Goal: Transaction & Acquisition: Register for event/course

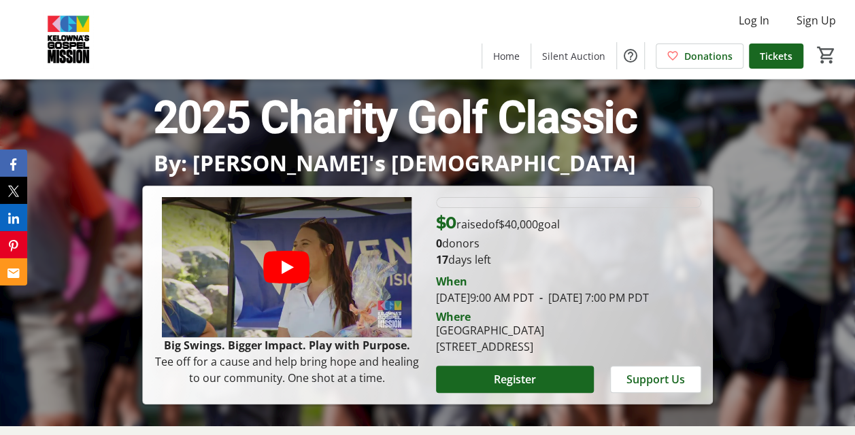
scroll to position [136, 0]
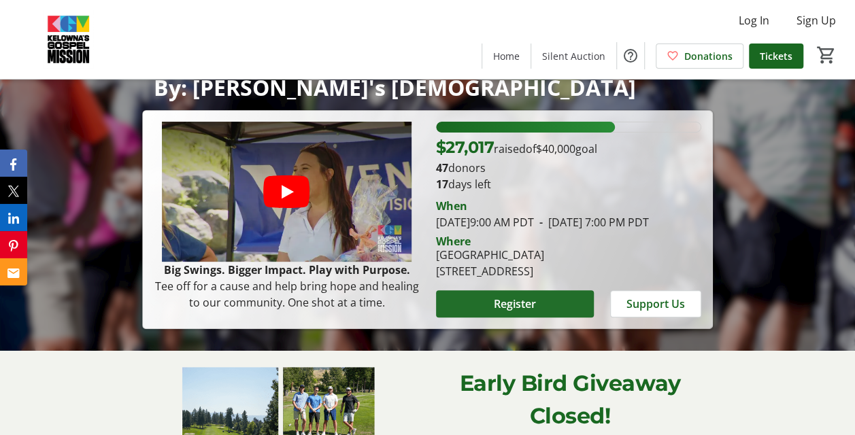
click at [509, 312] on span "Register" at bounding box center [515, 304] width 42 height 16
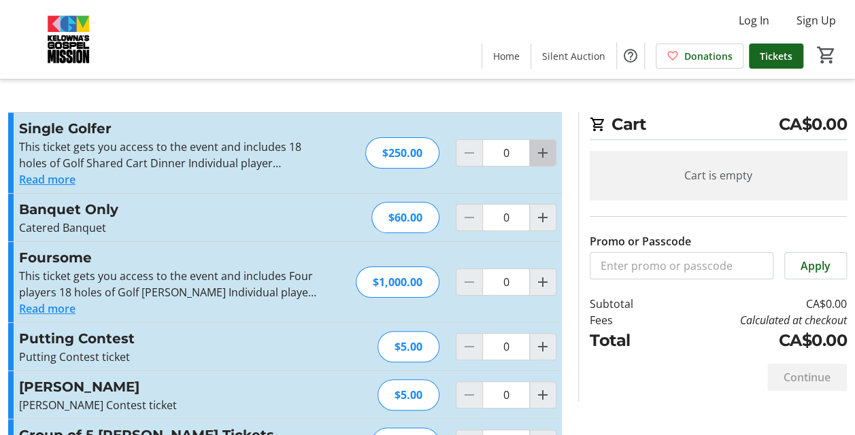
click at [541, 159] on mat-icon "Increment by one" at bounding box center [543, 153] width 16 height 16
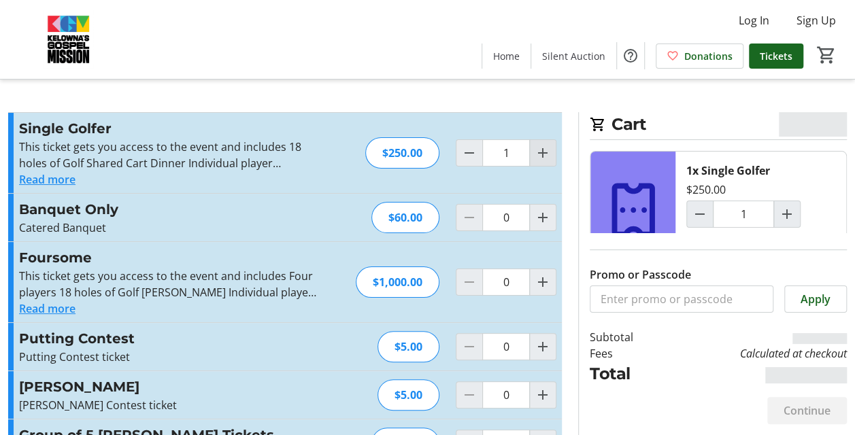
click at [542, 159] on mat-icon "Increment by one" at bounding box center [543, 153] width 16 height 16
type input "2"
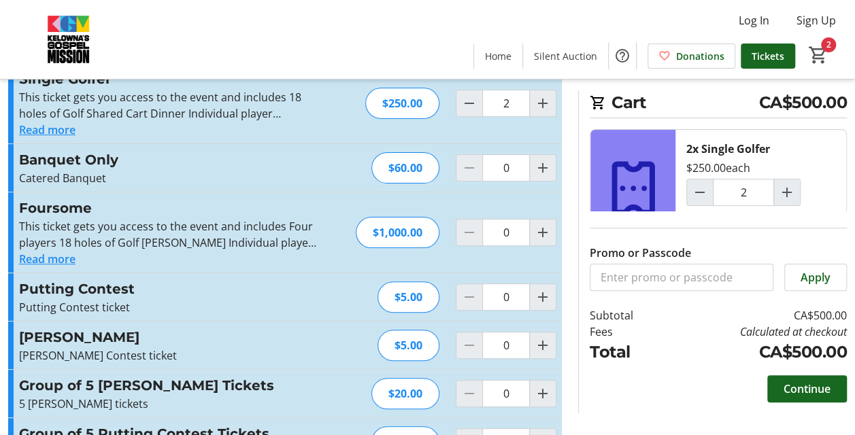
scroll to position [95, 0]
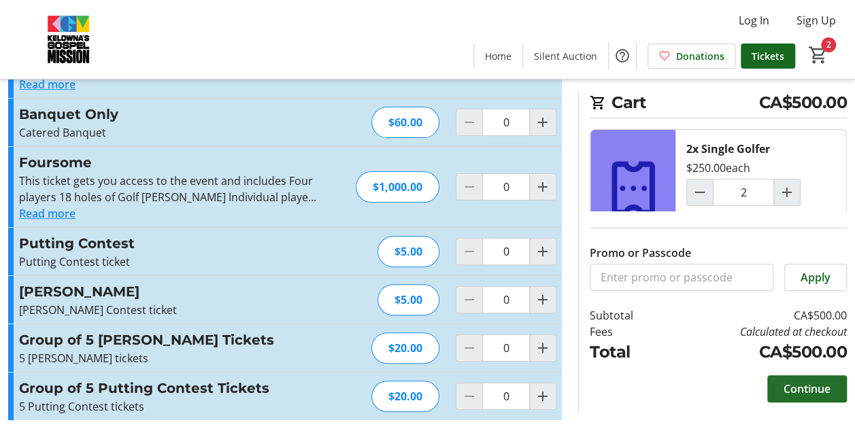
click at [823, 391] on span "Continue" at bounding box center [807, 389] width 47 height 16
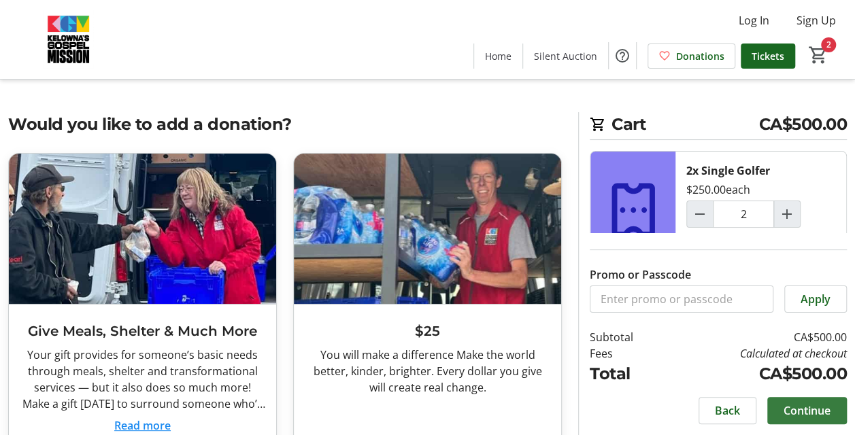
click at [806, 403] on span "Continue" at bounding box center [807, 411] width 47 height 16
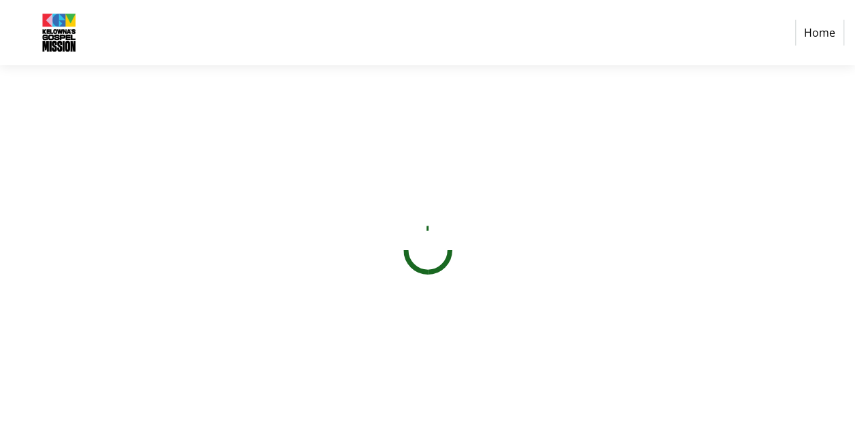
select select "CA"
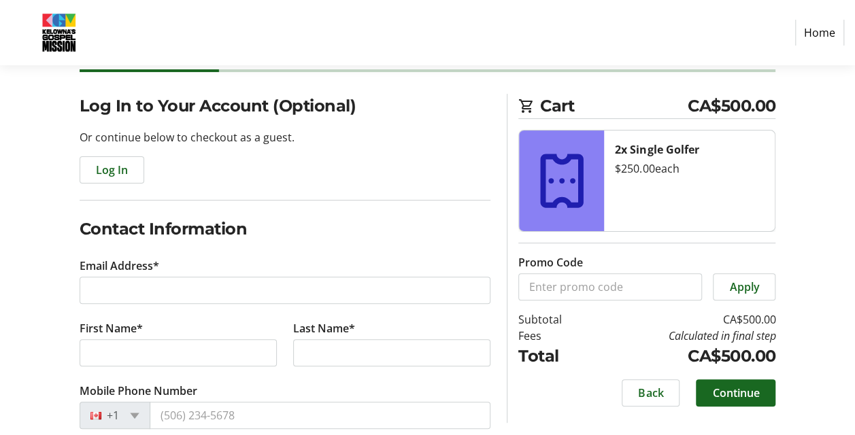
scroll to position [204, 0]
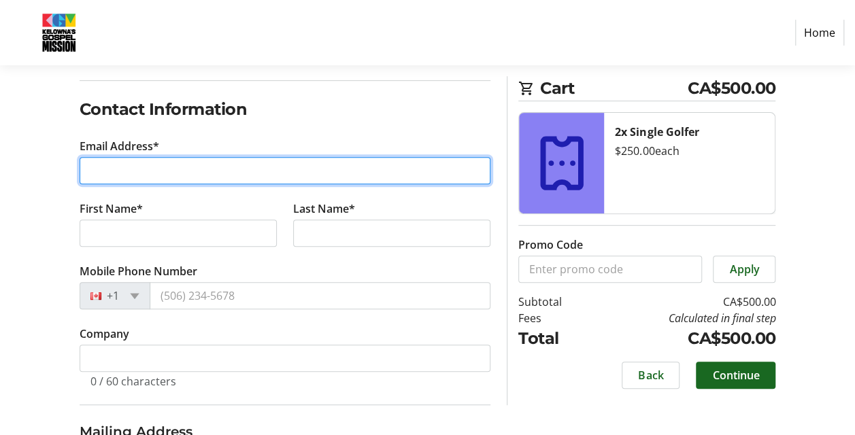
click at [165, 177] on input "Email Address*" at bounding box center [286, 170] width 412 height 27
type input "[PERSON_NAME][EMAIL_ADDRESS][PERSON_NAME][DOMAIN_NAME]"
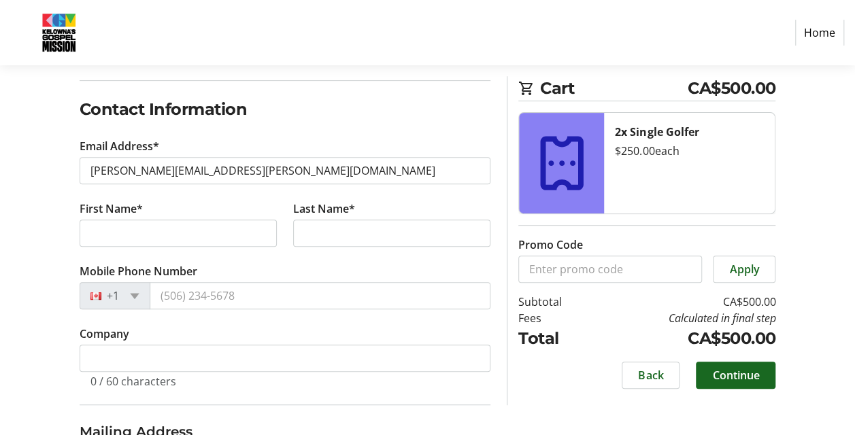
select select "US"
click at [178, 216] on tr-form-field "First Name*" at bounding box center [178, 232] width 214 height 63
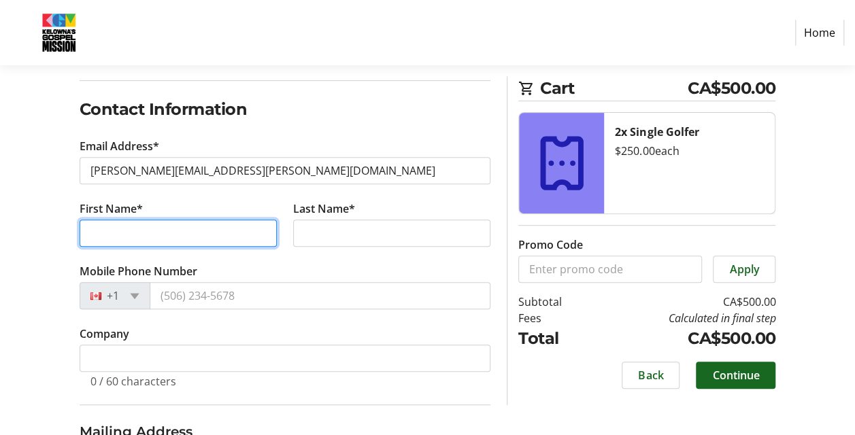
click at [181, 229] on input "First Name*" at bounding box center [178, 233] width 197 height 27
type input "[PERSON_NAME]"
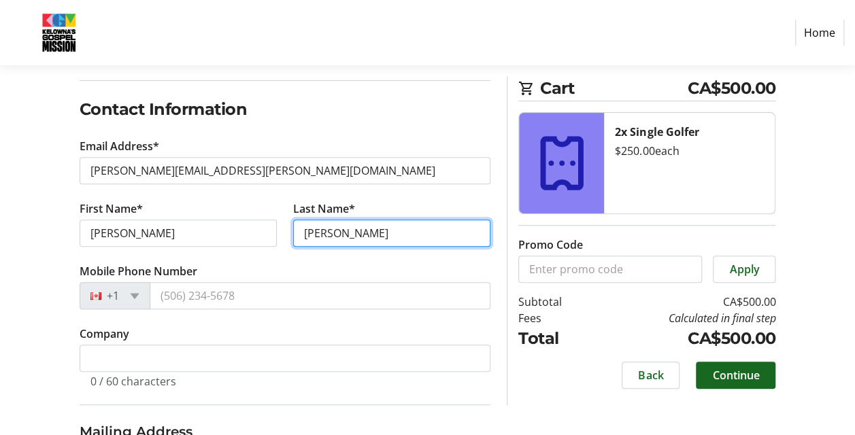
type input "[PERSON_NAME]"
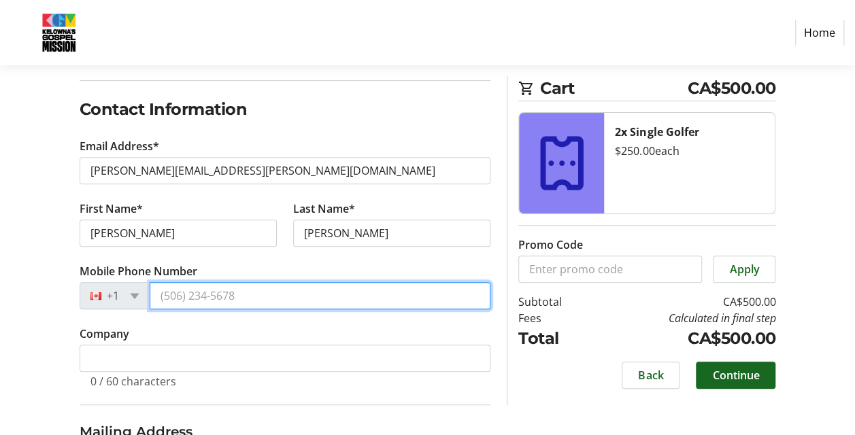
click at [167, 286] on input "Mobile Phone Number" at bounding box center [321, 295] width 342 height 27
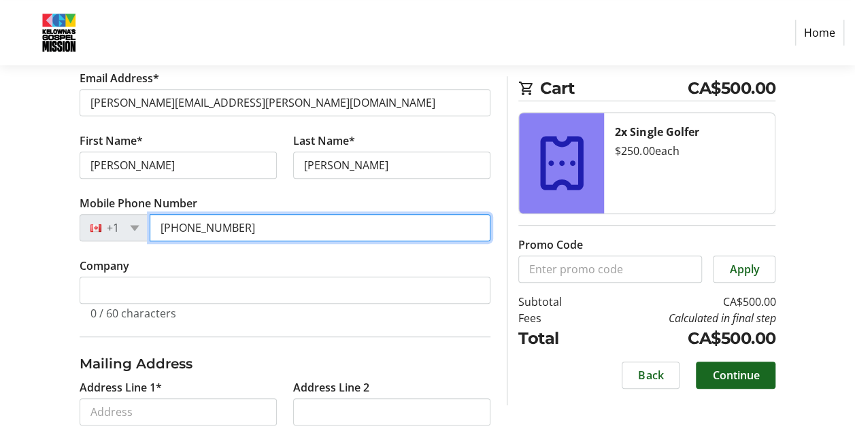
type input "[PHONE_NUMBER]"
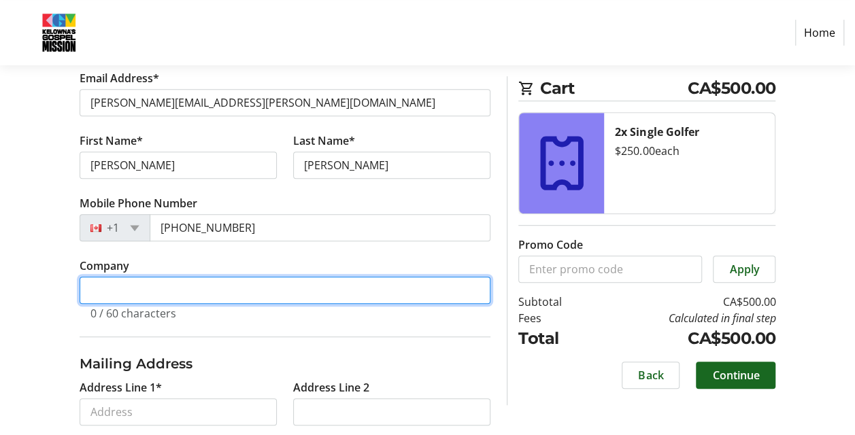
click at [214, 293] on input "Company" at bounding box center [286, 290] width 412 height 27
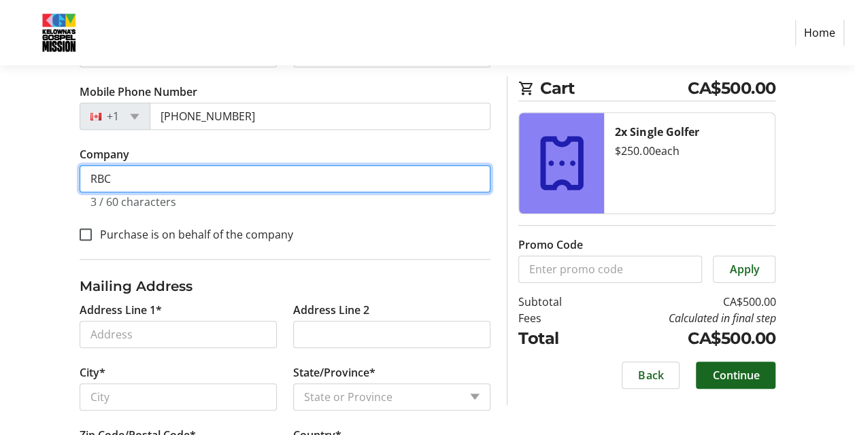
scroll to position [408, 0]
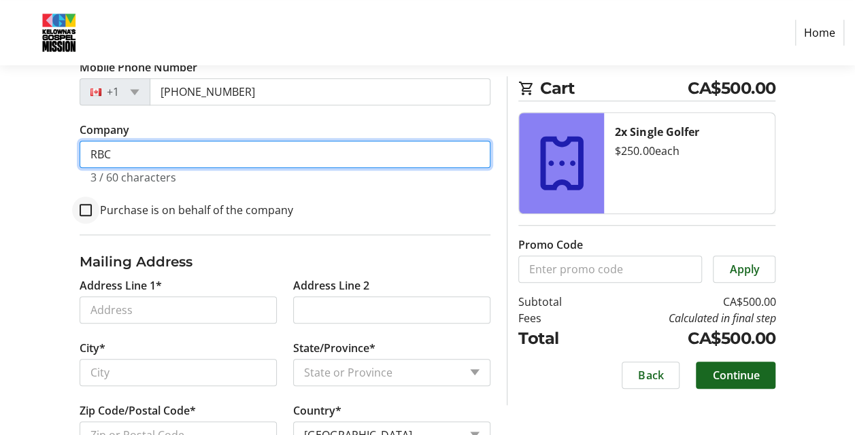
type input "RBC"
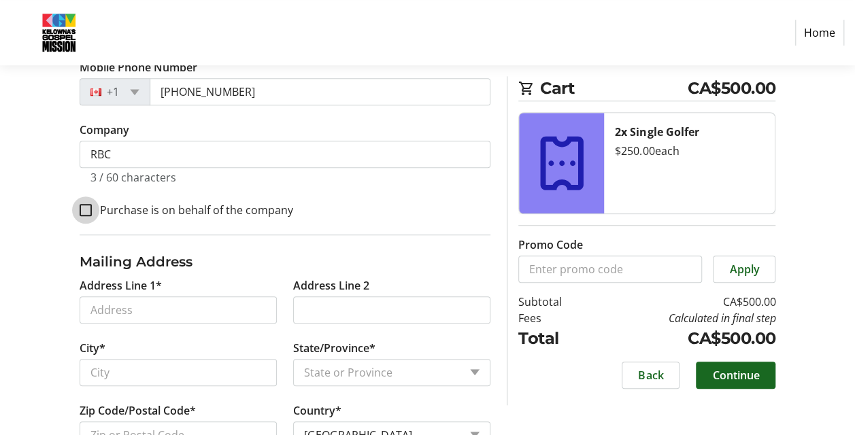
click at [86, 208] on input "Purchase is on behalf of the company" at bounding box center [86, 210] width 12 height 12
checkbox input "true"
click at [143, 307] on input "Address Line 1*" at bounding box center [178, 310] width 197 height 27
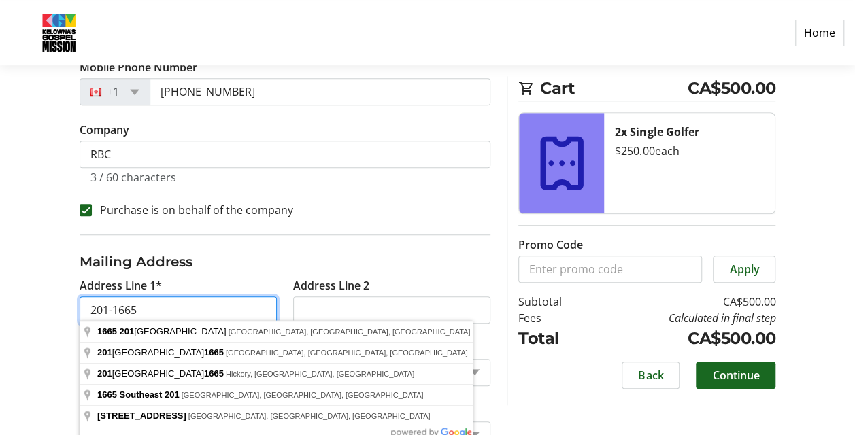
type input "201-1665"
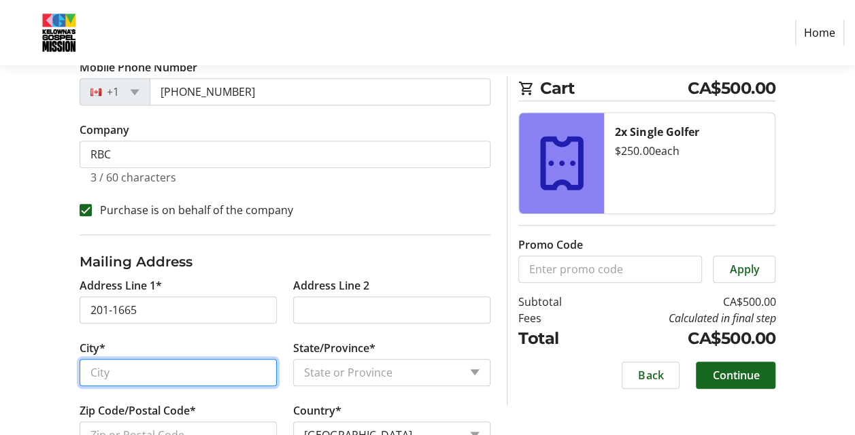
scroll to position [476, 0]
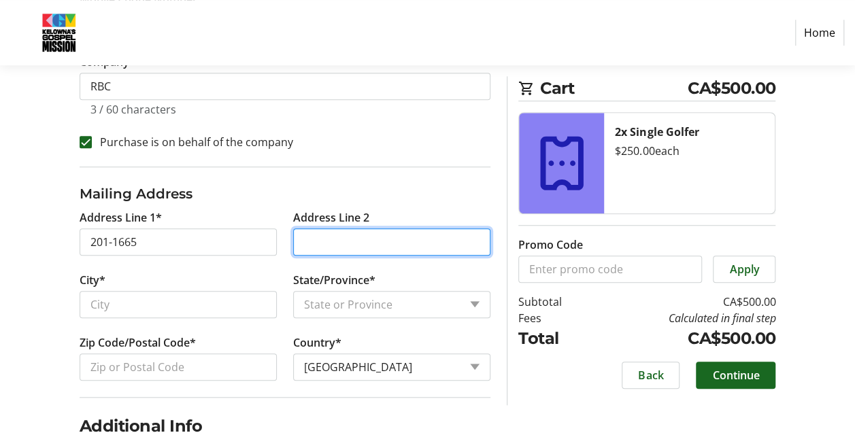
click at [333, 242] on input "Address Line 2" at bounding box center [391, 242] width 197 height 27
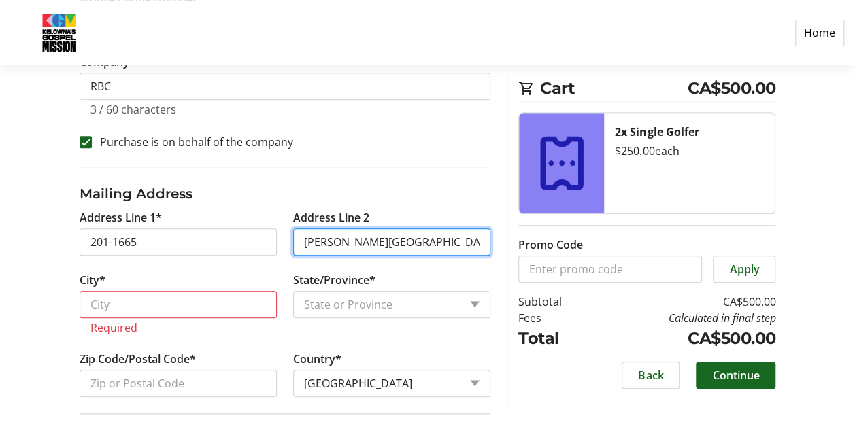
type input "[PERSON_NAME][GEOGRAPHIC_DATA]"
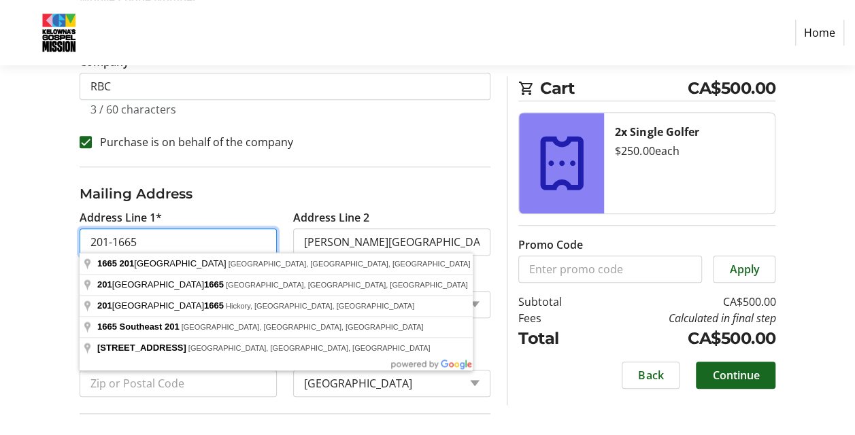
click at [112, 240] on input "201-1665" at bounding box center [178, 242] width 197 height 27
click at [155, 239] on input "201-1665" at bounding box center [178, 242] width 197 height 27
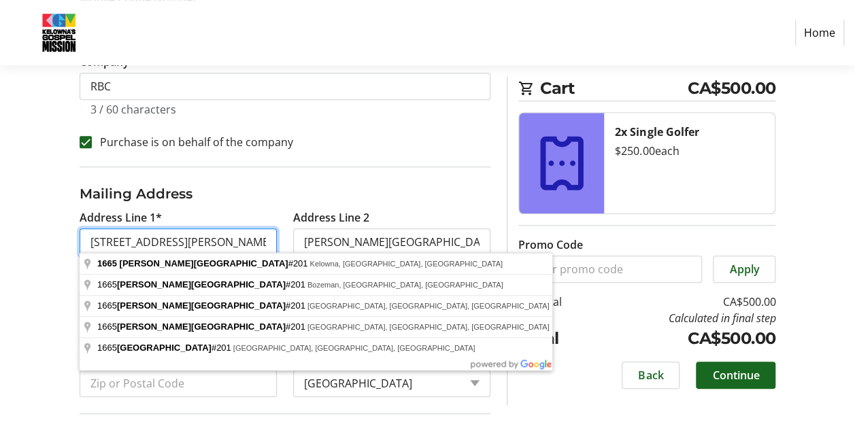
type input "[STREET_ADDRESS][PERSON_NAME]"
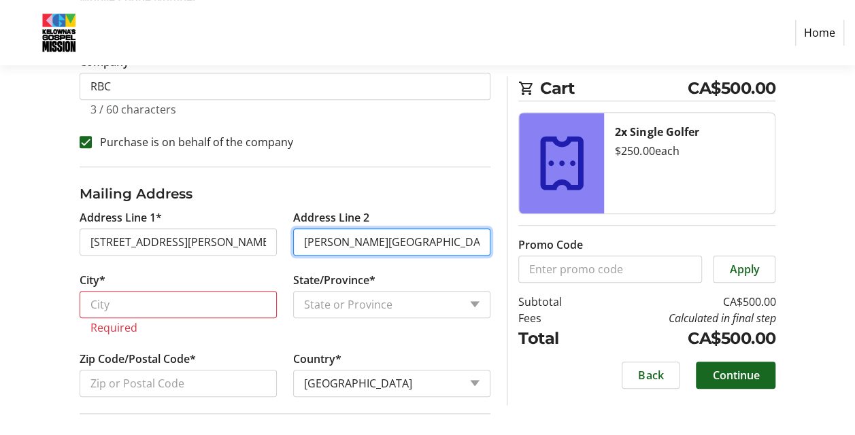
drag, startPoint x: 358, startPoint y: 241, endPoint x: 293, endPoint y: 241, distance: 64.6
click at [293, 241] on input "[PERSON_NAME][GEOGRAPHIC_DATA]" at bounding box center [391, 242] width 197 height 27
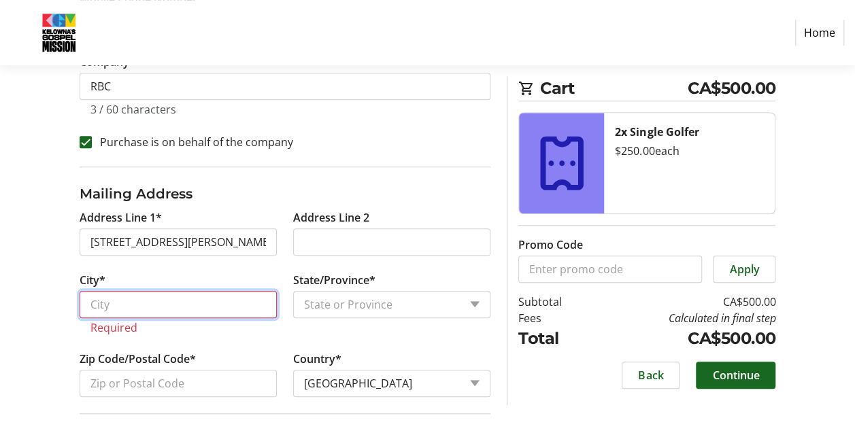
click at [209, 294] on input "City*" at bounding box center [178, 304] width 197 height 27
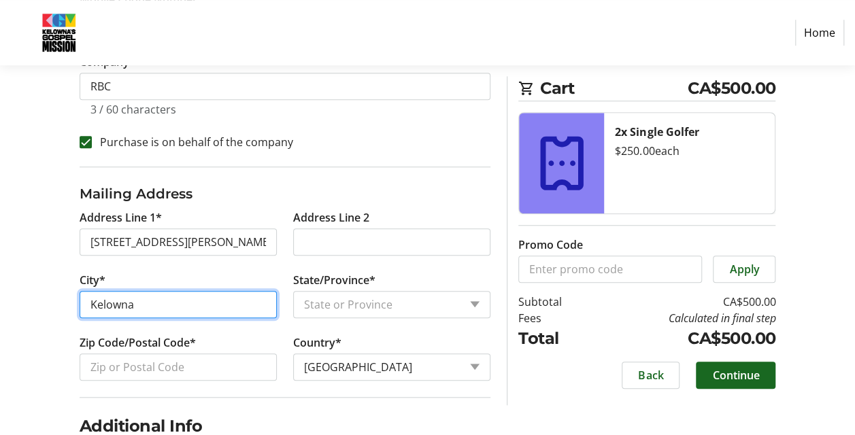
type input "Kelowna"
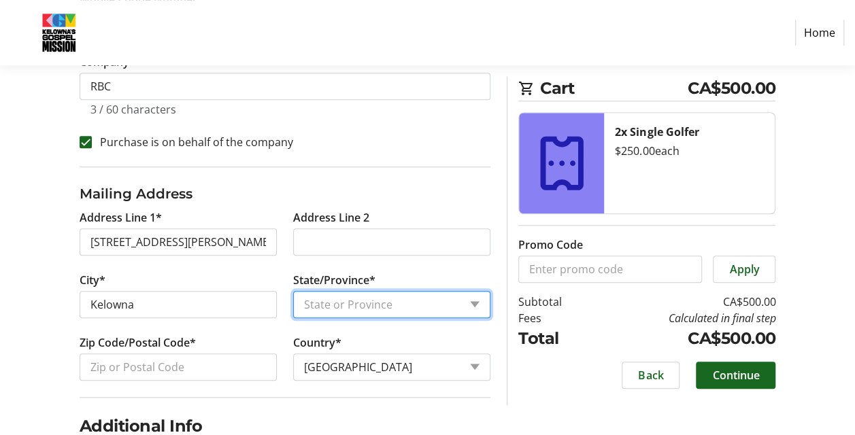
click at [303, 308] on select "State or Province State or [GEOGRAPHIC_DATA][US_STATE][GEOGRAPHIC_DATA] [US_STA…" at bounding box center [391, 304] width 197 height 27
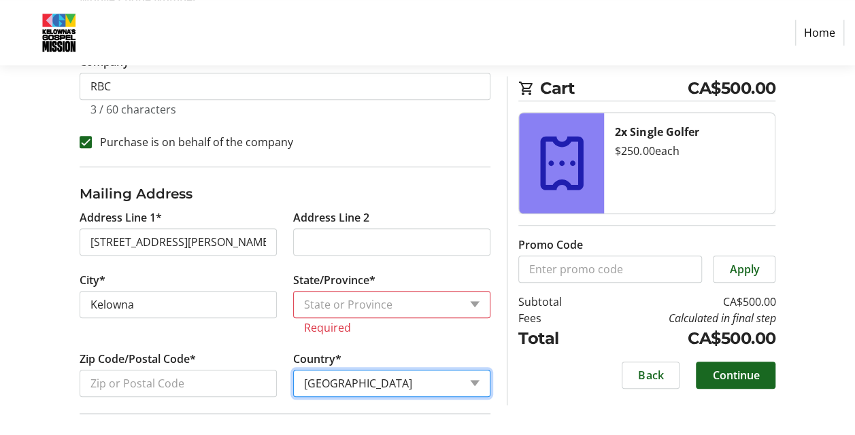
click at [351, 360] on tr-form-field "Country* Country Country [GEOGRAPHIC_DATA] [GEOGRAPHIC_DATA] [GEOGRAPHIC_DATA] …" at bounding box center [391, 382] width 197 height 63
select select "CA"
click at [293, 370] on select "Country Country [GEOGRAPHIC_DATA] [GEOGRAPHIC_DATA] [GEOGRAPHIC_DATA] [GEOGRAPH…" at bounding box center [391, 383] width 197 height 27
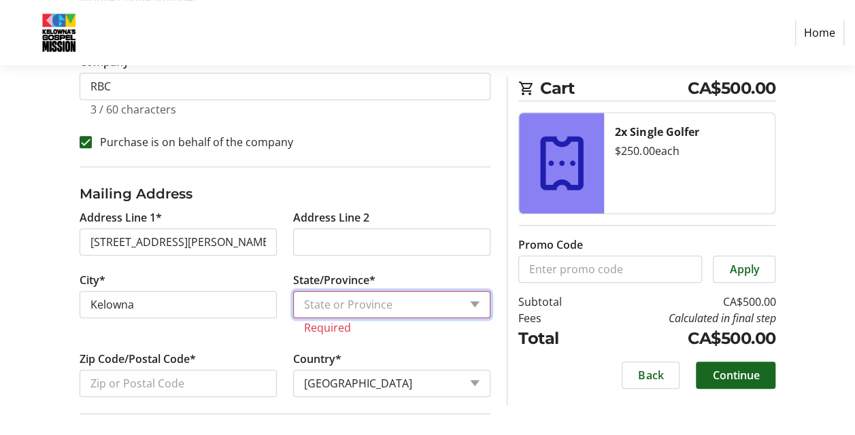
click at [370, 295] on select "State or Province State or Province [GEOGRAPHIC_DATA] [GEOGRAPHIC_DATA] [GEOGRA…" at bounding box center [391, 304] width 197 height 27
select select "BC"
click at [293, 291] on select "State or Province State or Province [GEOGRAPHIC_DATA] [GEOGRAPHIC_DATA] [GEOGRA…" at bounding box center [391, 304] width 197 height 27
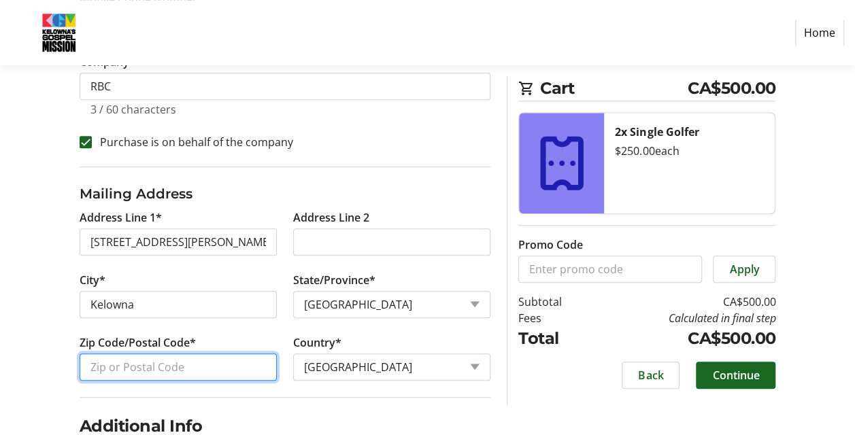
click at [131, 365] on input "Zip Code/Postal Code*" at bounding box center [178, 367] width 197 height 27
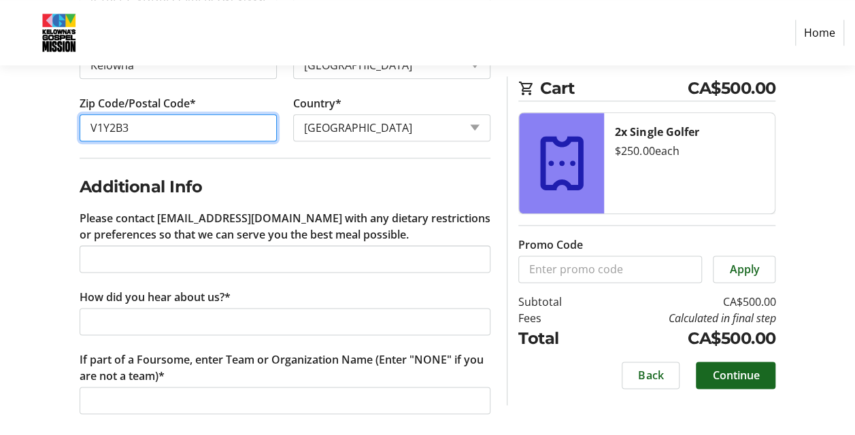
scroll to position [722, 0]
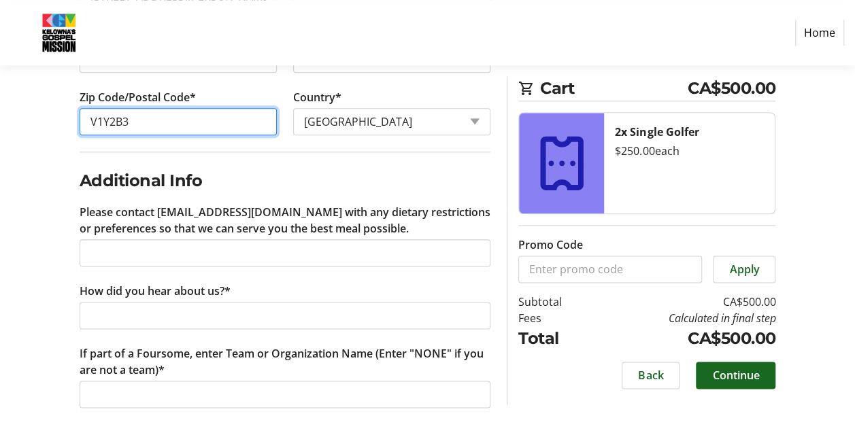
type input "V1Y2B3"
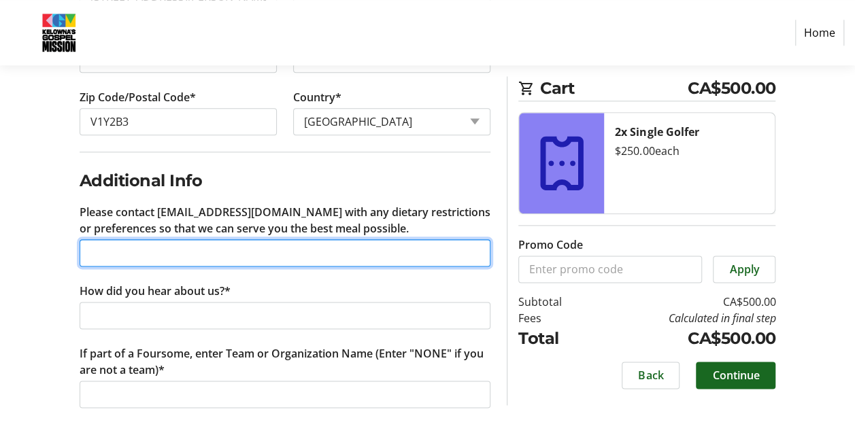
click at [129, 248] on input "Please contact [EMAIL_ADDRESS][DOMAIN_NAME] with any dietary restrictions or pr…" at bounding box center [286, 253] width 412 height 27
type input "No red meat for golfer [PERSON_NAME]"
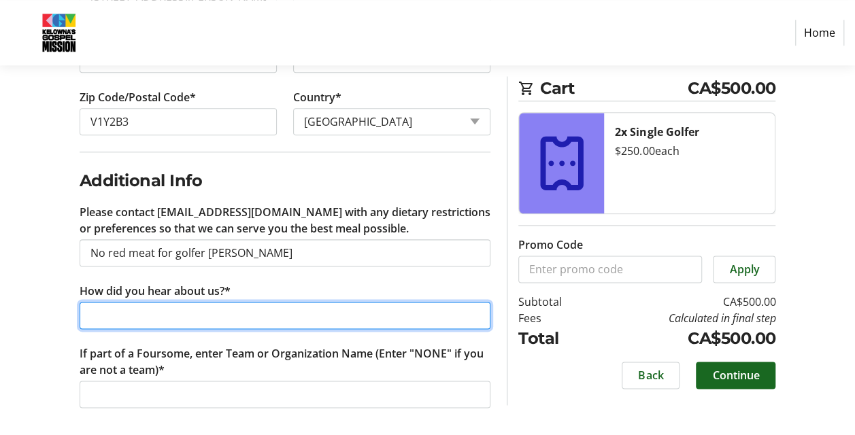
click at [116, 308] on input "How did you hear about us?*" at bounding box center [286, 315] width 412 height 27
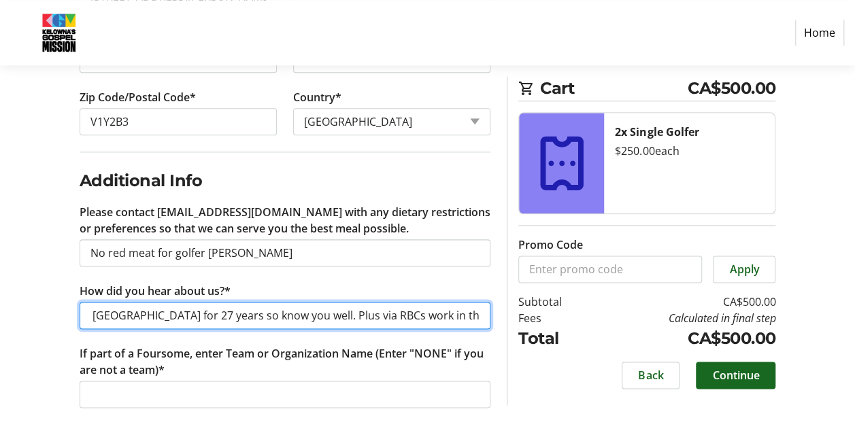
scroll to position [0, 42]
click at [361, 314] on input "Lived in [GEOGRAPHIC_DATA] for 27 years so know you well. Plus via RBCs work in…" at bounding box center [286, 315] width 412 height 27
type input "Lived in [GEOGRAPHIC_DATA] for 27 years so know you well. Plus via RBCs Commerc…"
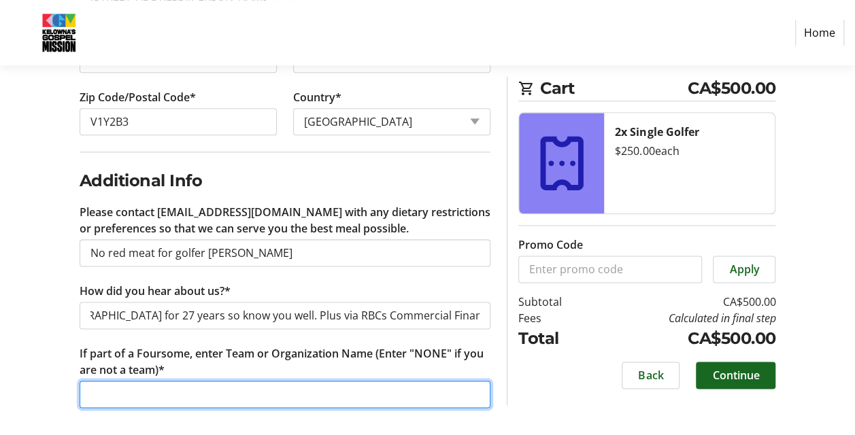
click at [199, 395] on input "If part of a Foursome, enter Team or Organization Name (Enter "NONE" if you are…" at bounding box center [286, 394] width 412 height 27
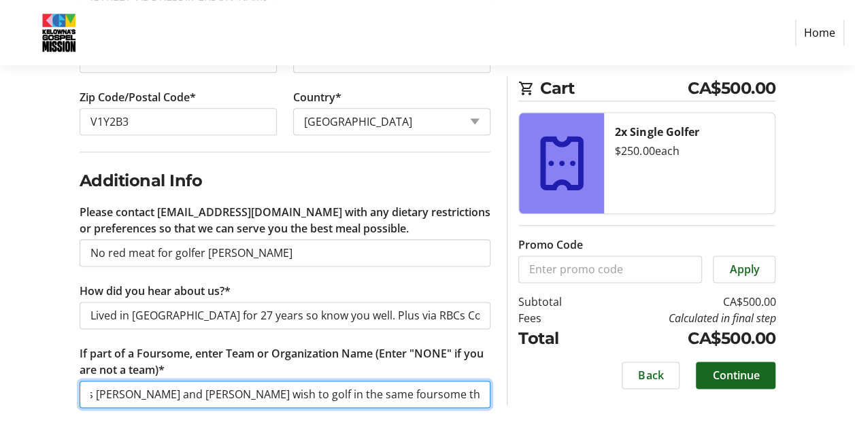
scroll to position [0, 102]
type input "None. Two golfers [PERSON_NAME] and [PERSON_NAME] wish to golf in the same four…"
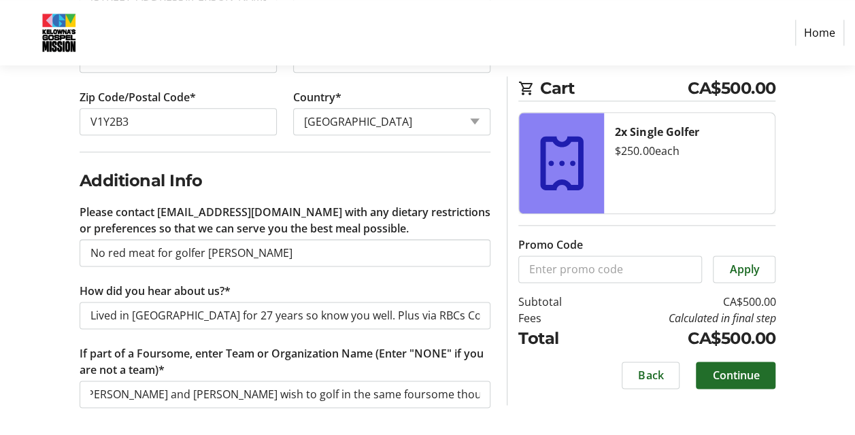
scroll to position [0, 0]
click at [708, 376] on span at bounding box center [736, 375] width 80 height 33
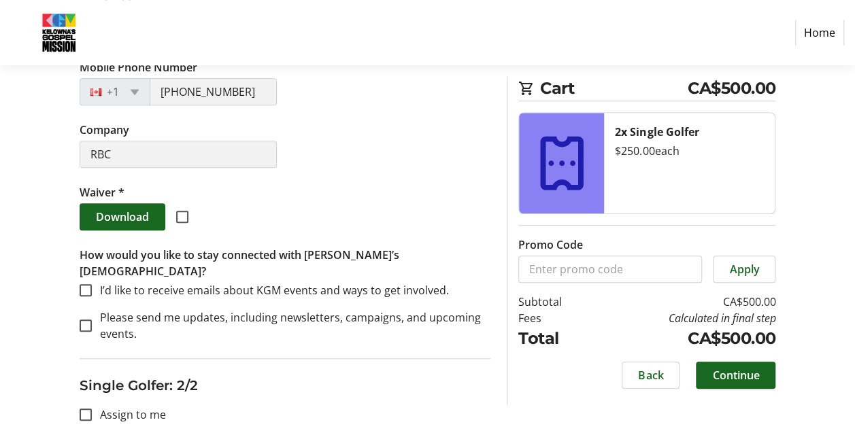
scroll to position [544, 0]
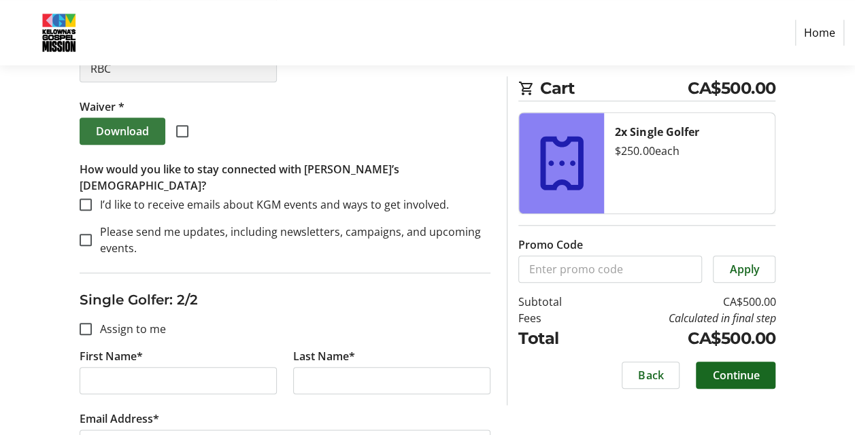
click at [126, 129] on span "Download" at bounding box center [122, 131] width 53 height 16
click at [88, 199] on input "I’d like to receive emails about KGM events and ways to get involved." at bounding box center [86, 205] width 12 height 12
checkbox input "true"
click at [178, 133] on input "checkbox" at bounding box center [182, 131] width 12 height 12
checkbox input "true"
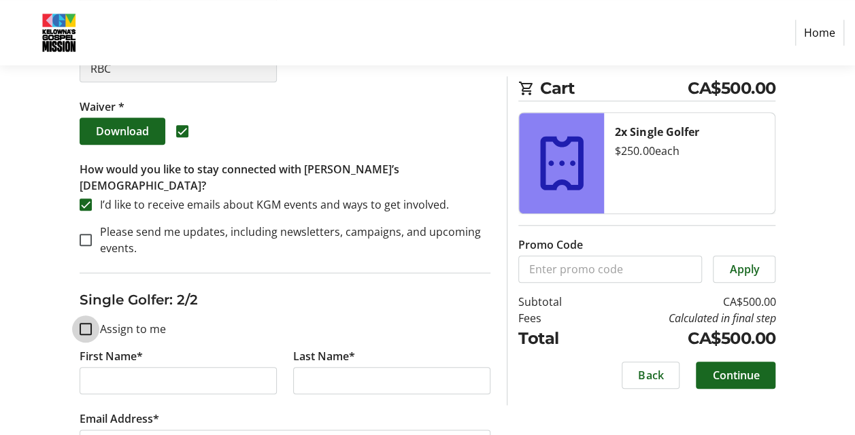
click at [84, 323] on input "Assign to me" at bounding box center [86, 329] width 12 height 12
checkbox input "true"
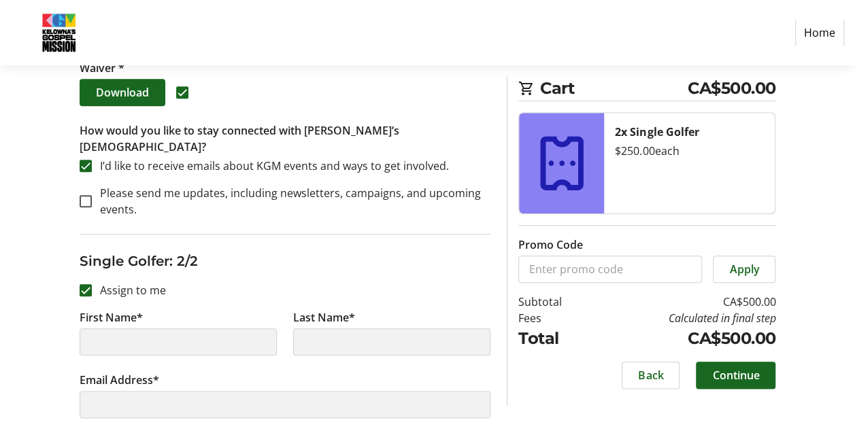
type input "[PERSON_NAME]"
type input "[PERSON_NAME][EMAIL_ADDRESS][PERSON_NAME][DOMAIN_NAME]"
type input "[PHONE_NUMBER]"
type input "RBC"
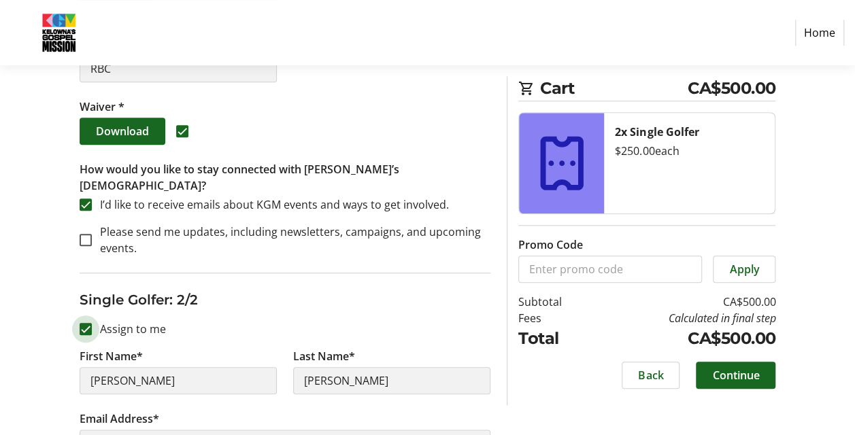
click at [91, 323] on input "Assign to me" at bounding box center [86, 329] width 12 height 12
checkbox input "false"
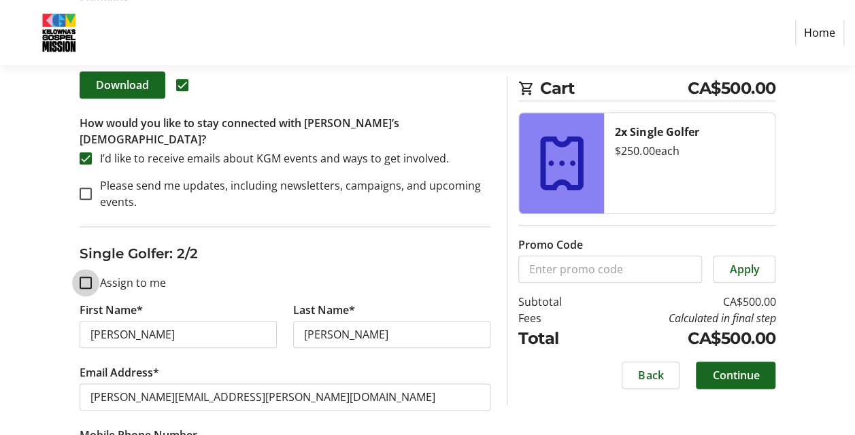
scroll to position [612, 0]
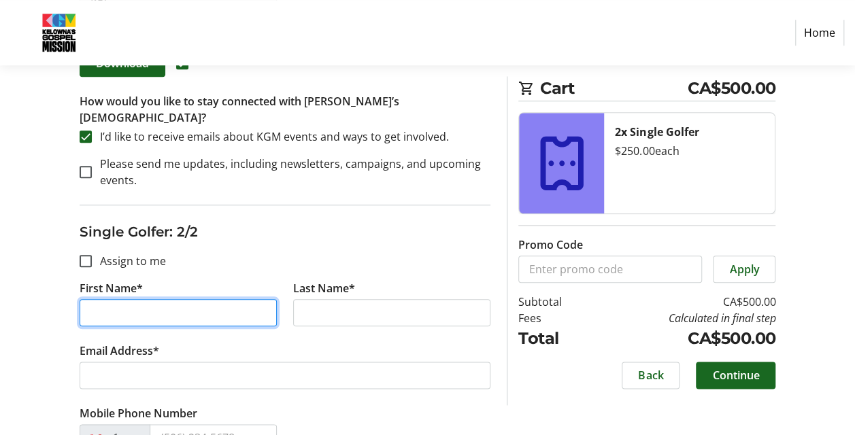
click at [167, 299] on input "First Name*" at bounding box center [178, 312] width 197 height 27
type input "[PERSON_NAME]"
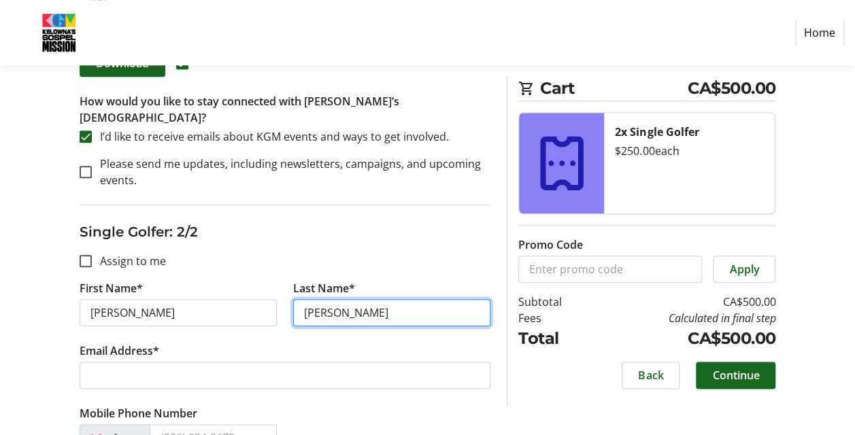
type input "[PERSON_NAME]"
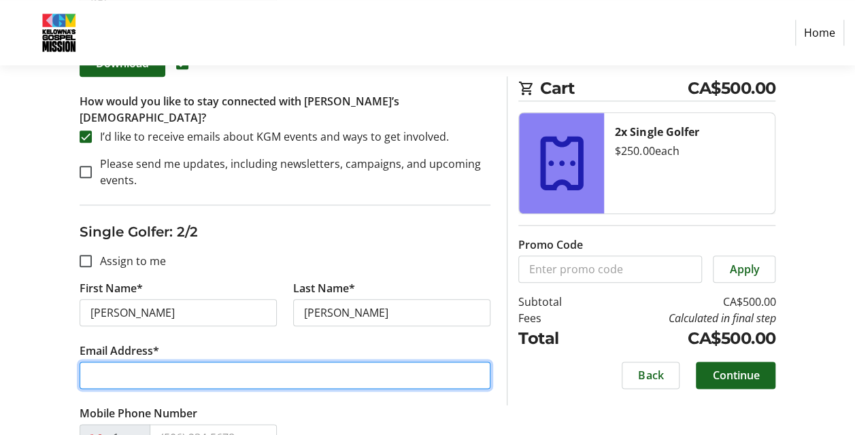
click at [165, 362] on input "Email Address*" at bounding box center [286, 375] width 412 height 27
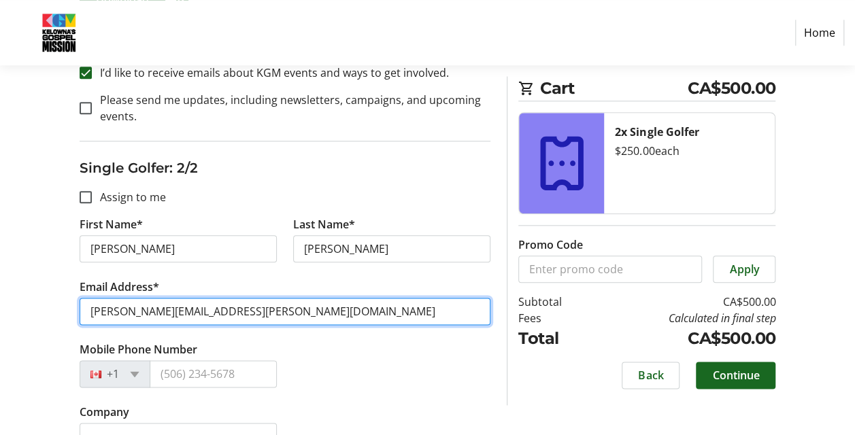
scroll to position [749, 0]
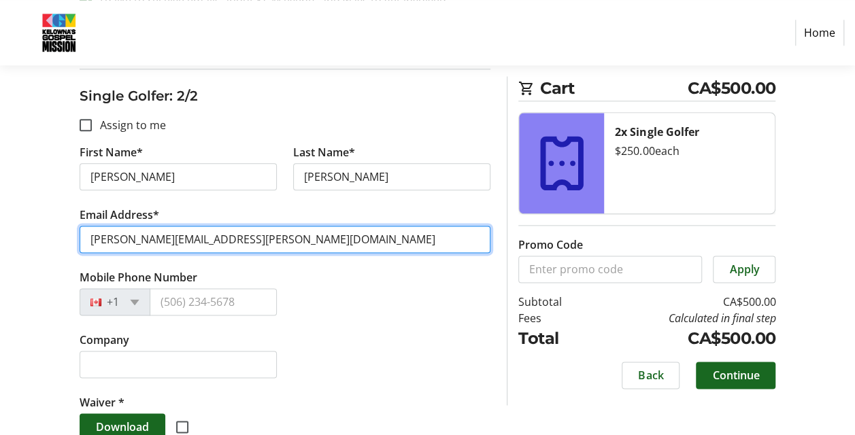
type input "[PERSON_NAME][EMAIL_ADDRESS][PERSON_NAME][DOMAIN_NAME]"
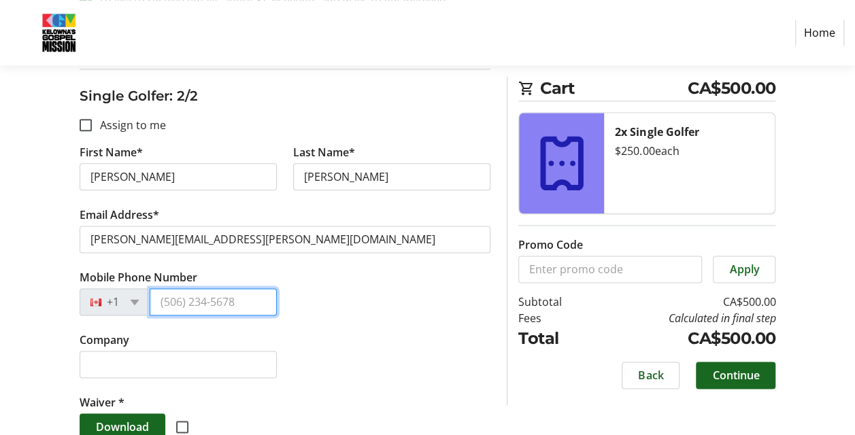
drag, startPoint x: 167, startPoint y: 296, endPoint x: 174, endPoint y: 296, distance: 7.5
click at [167, 296] on input "Mobile Phone Number" at bounding box center [213, 302] width 127 height 27
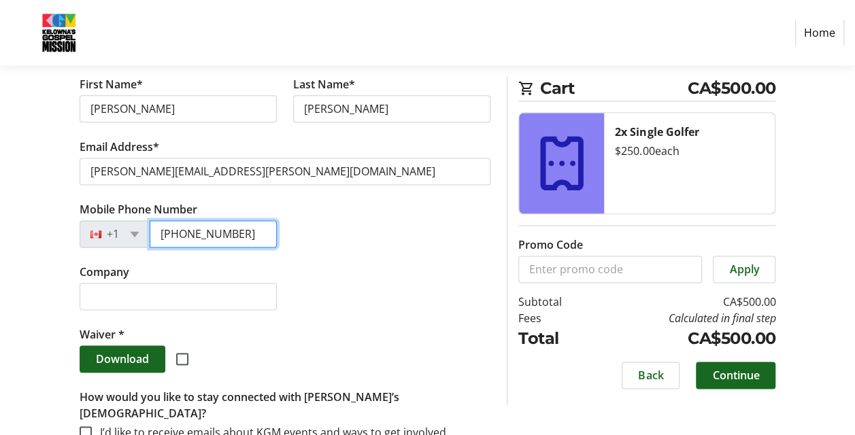
type input "[PHONE_NUMBER]"
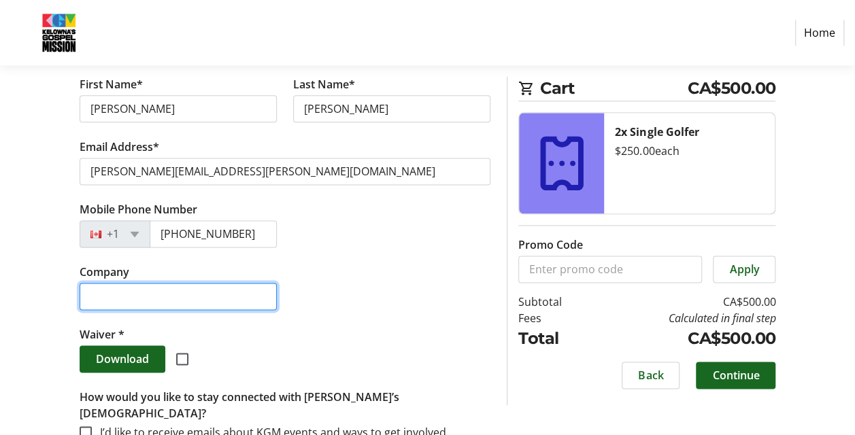
click at [117, 283] on input "Company" at bounding box center [178, 296] width 197 height 27
type input "RBC"
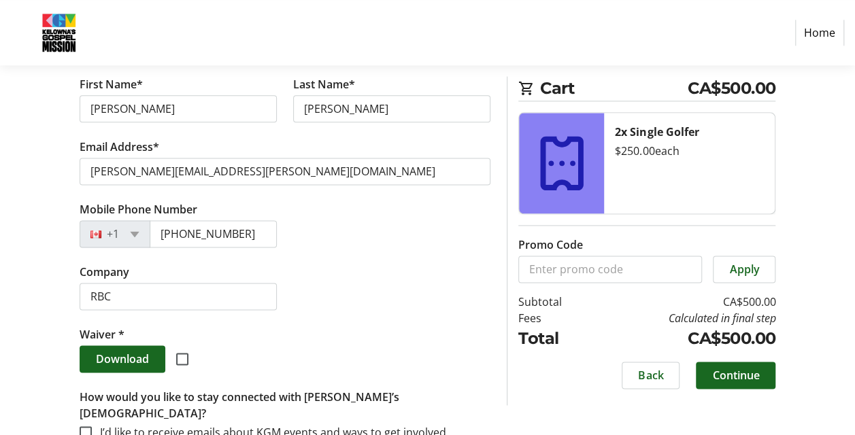
click at [355, 233] on div "Mobile Phone Number [PHONE_NUMBER]" at bounding box center [285, 232] width 428 height 63
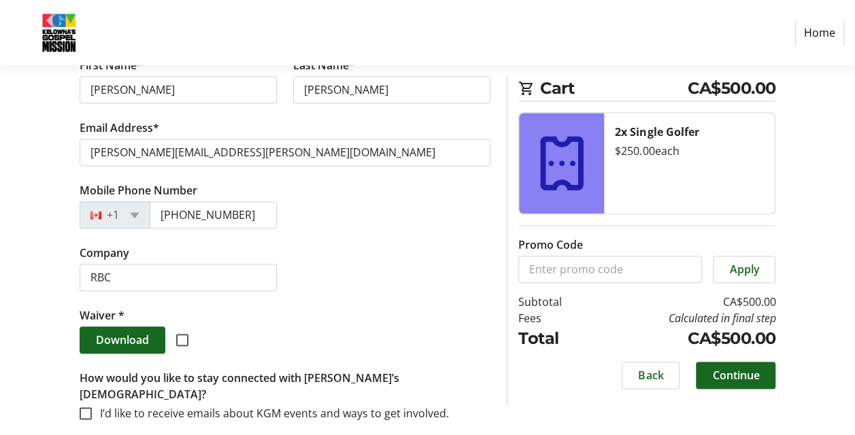
scroll to position [846, 0]
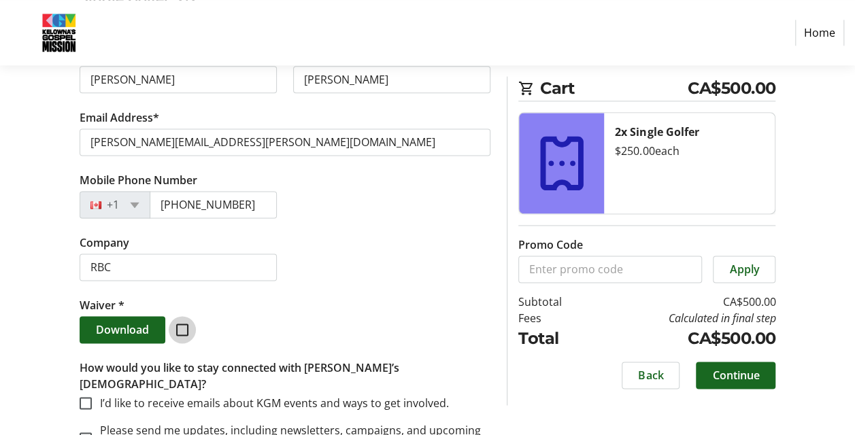
click at [186, 324] on input "checkbox" at bounding box center [182, 330] width 12 height 12
checkbox input "true"
click at [736, 377] on span "Continue" at bounding box center [735, 375] width 47 height 16
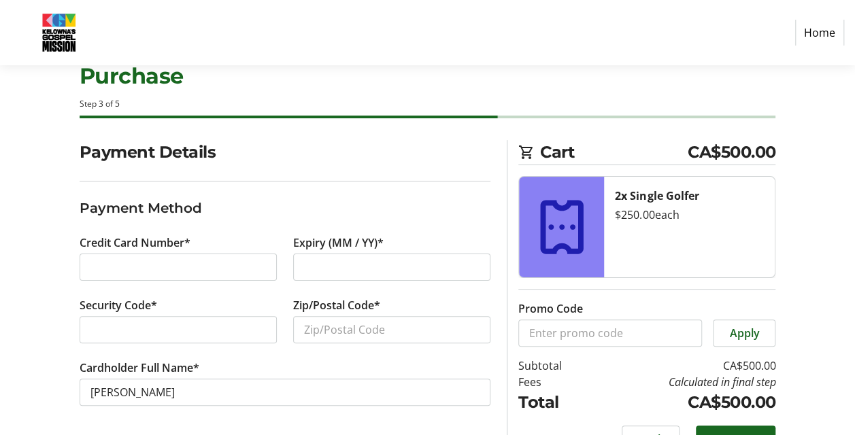
scroll to position [71, 0]
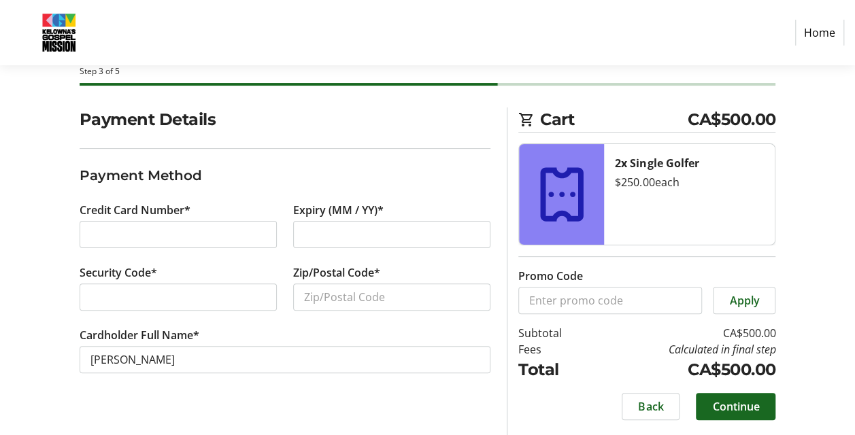
click at [347, 227] on iframe at bounding box center [392, 235] width 176 height 16
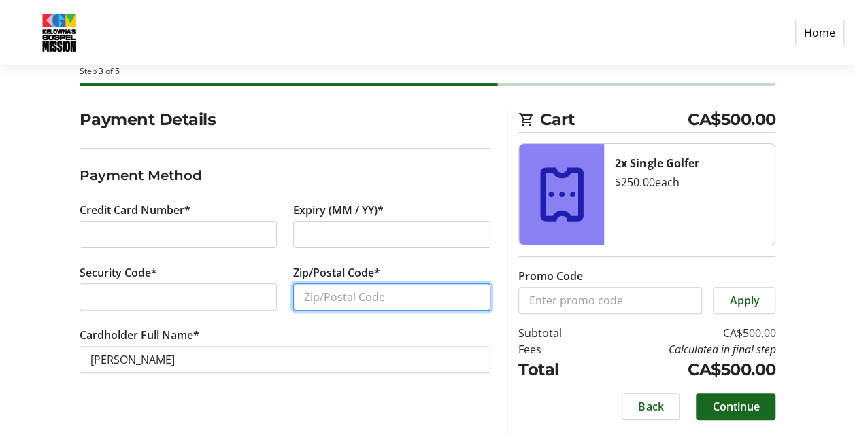
click at [363, 289] on input "Zip/Postal Code*" at bounding box center [391, 297] width 197 height 27
type input "V1Y 2B3"
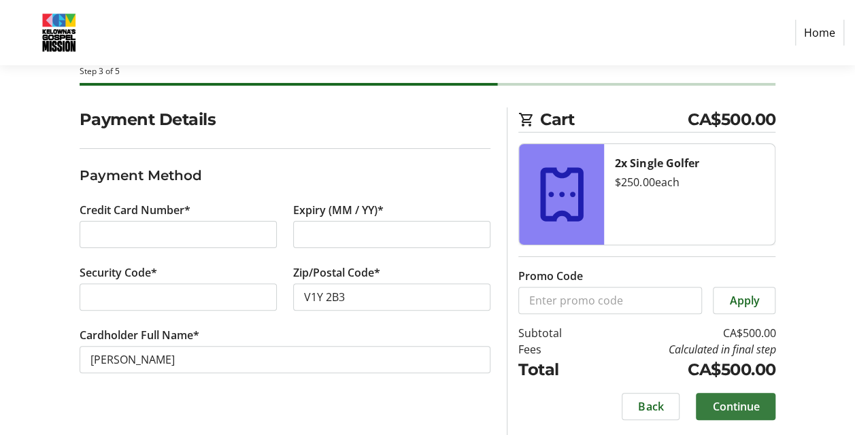
click at [723, 404] on span "Continue" at bounding box center [735, 407] width 47 height 16
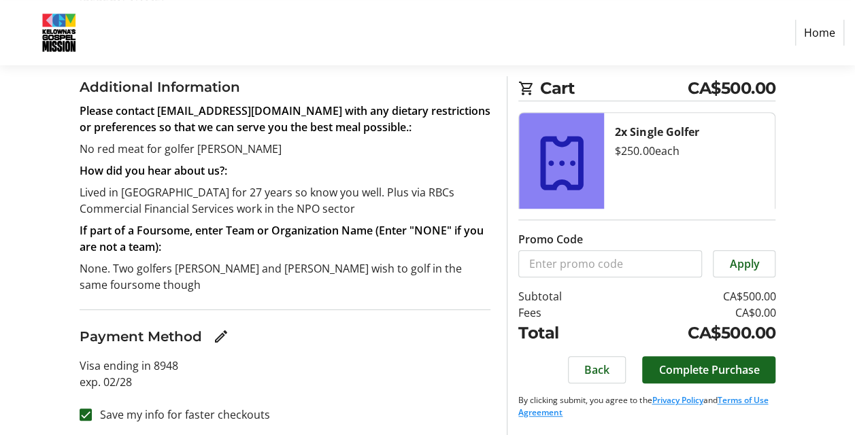
scroll to position [286, 0]
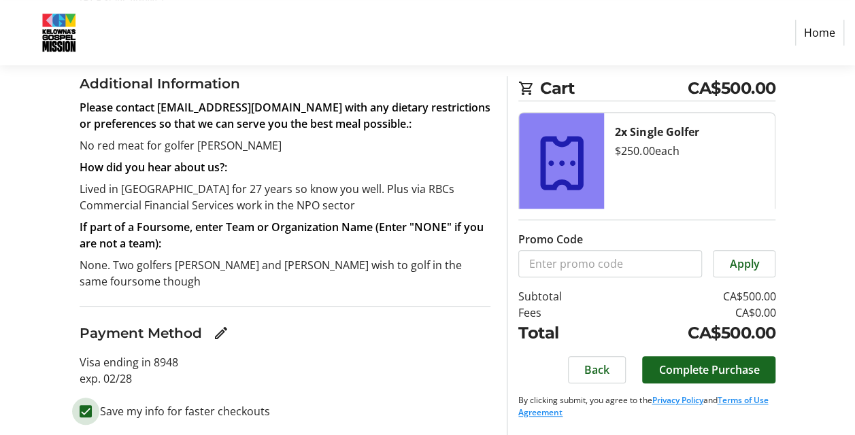
click at [89, 414] on input "Save my info for faster checkouts" at bounding box center [86, 412] width 12 height 12
checkbox input "false"
click at [730, 370] on span "Complete Purchase" at bounding box center [709, 370] width 101 height 16
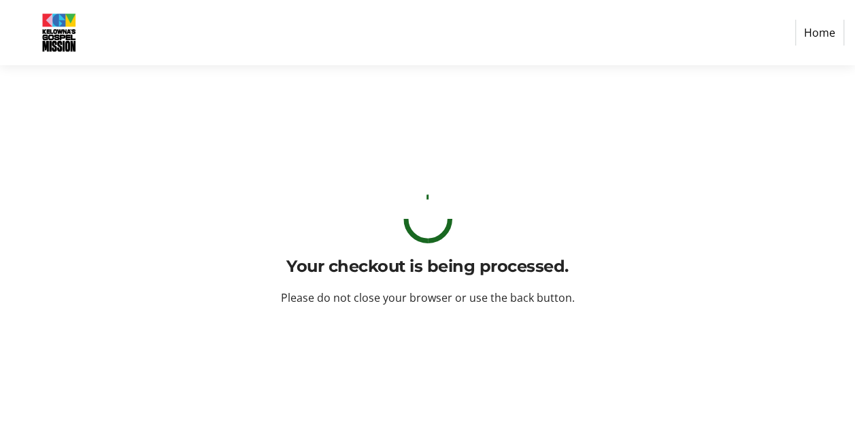
scroll to position [0, 0]
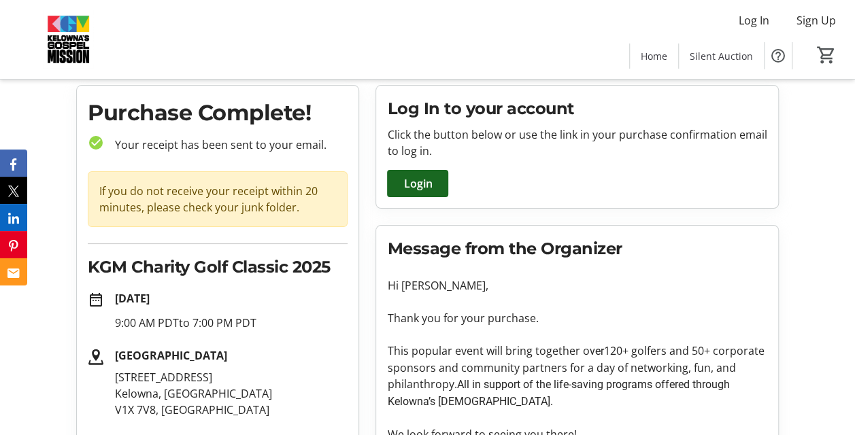
scroll to position [107, 0]
